Goal: Transaction & Acquisition: Purchase product/service

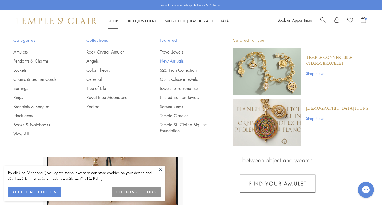
click at [174, 59] on link "New Arrivals" at bounding box center [186, 61] width 52 height 6
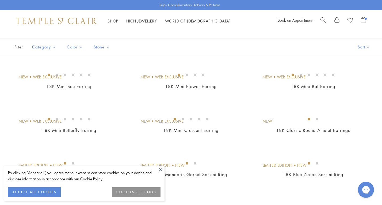
scroll to position [38, 0]
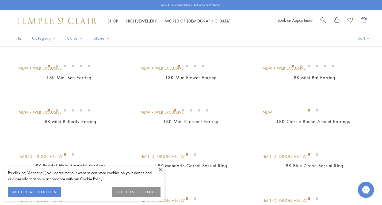
click at [139, 191] on button "COOKIES SETTINGS" at bounding box center [136, 192] width 48 height 10
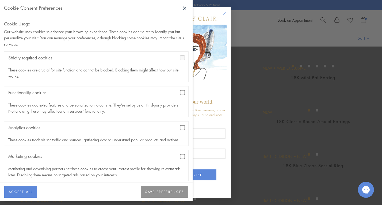
click at [158, 191] on button "SAVE PREFERENCES" at bounding box center [164, 192] width 47 height 12
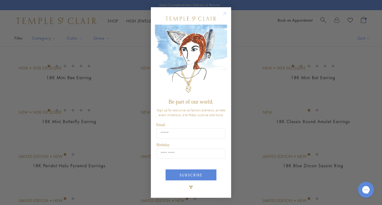
click at [225, 12] on circle "Close dialog" at bounding box center [225, 13] width 6 height 6
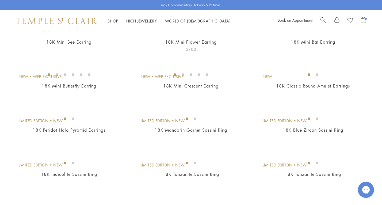
scroll to position [79, 0]
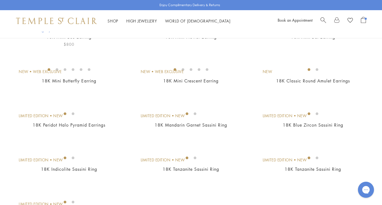
click at [0, 0] on img at bounding box center [0, 0] width 0 height 0
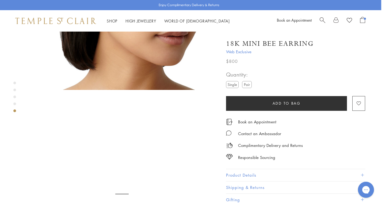
scroll to position [736, 1]
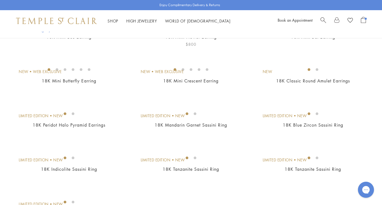
click at [0, 0] on img at bounding box center [0, 0] width 0 height 0
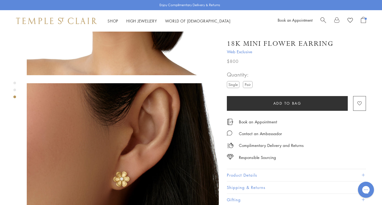
scroll to position [350, 0]
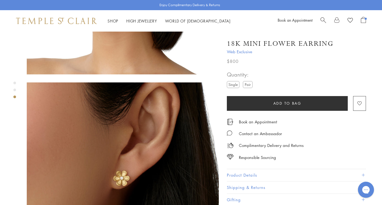
click at [249, 86] on label "Pair" at bounding box center [248, 84] width 10 height 7
click at [237, 83] on label "Single" at bounding box center [233, 84] width 13 height 7
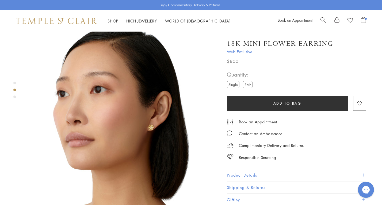
scroll to position [210, 0]
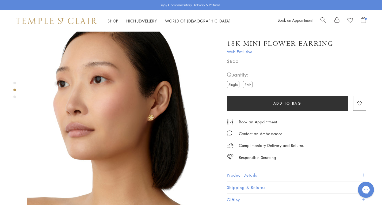
click at [364, 173] on button "Product Details" at bounding box center [296, 175] width 139 height 12
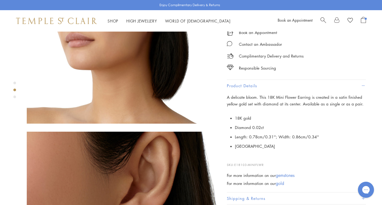
scroll to position [304, 0]
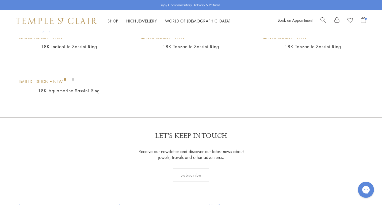
scroll to position [202, 0]
click at [0, 0] on img at bounding box center [0, 0] width 0 height 0
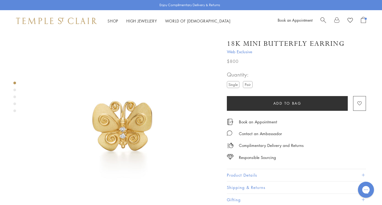
click at [363, 174] on span at bounding box center [363, 175] width 3 height 3
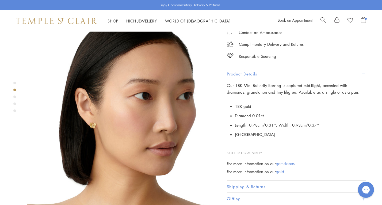
scroll to position [209, 0]
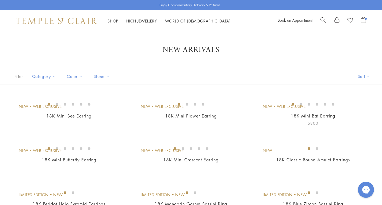
click at [0, 0] on img at bounding box center [0, 0] width 0 height 0
